Goal: Information Seeking & Learning: Learn about a topic

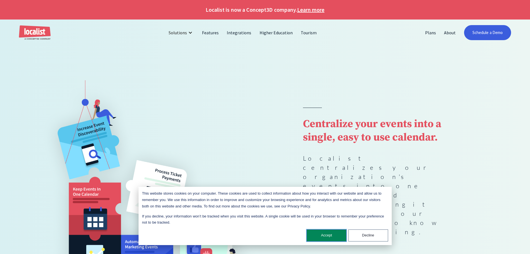
click at [333, 234] on button "Accept" at bounding box center [327, 235] width 40 height 12
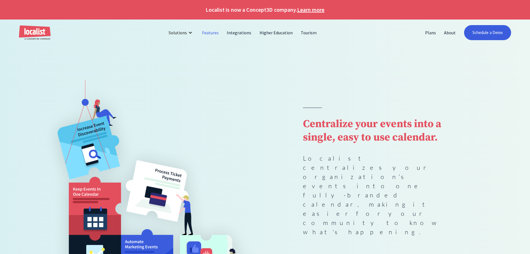
click at [211, 33] on link "Features" at bounding box center [210, 32] width 25 height 13
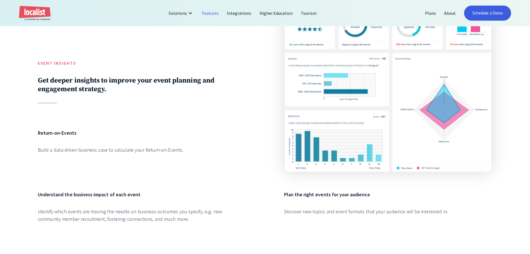
scroll to position [1308, 0]
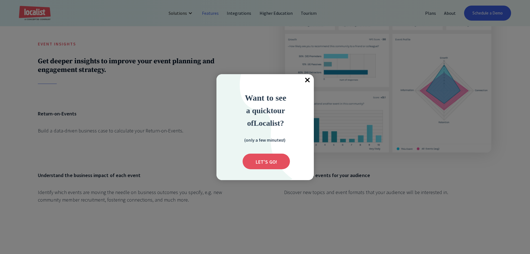
click at [308, 78] on span "×" at bounding box center [308, 80] width 12 height 12
